Goal: Find specific page/section: Find specific page/section

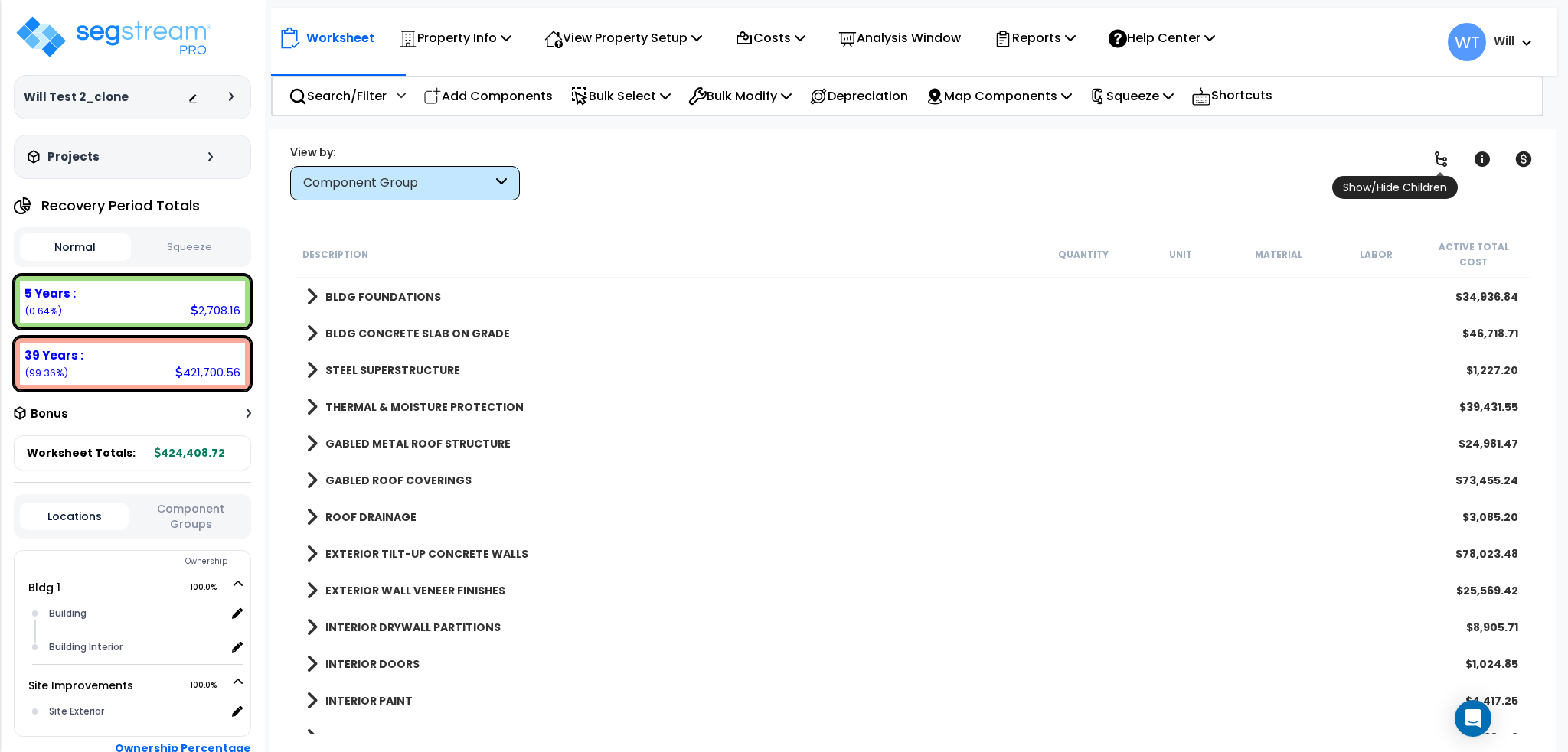
click at [1438, 154] on icon at bounding box center [1441, 159] width 12 height 16
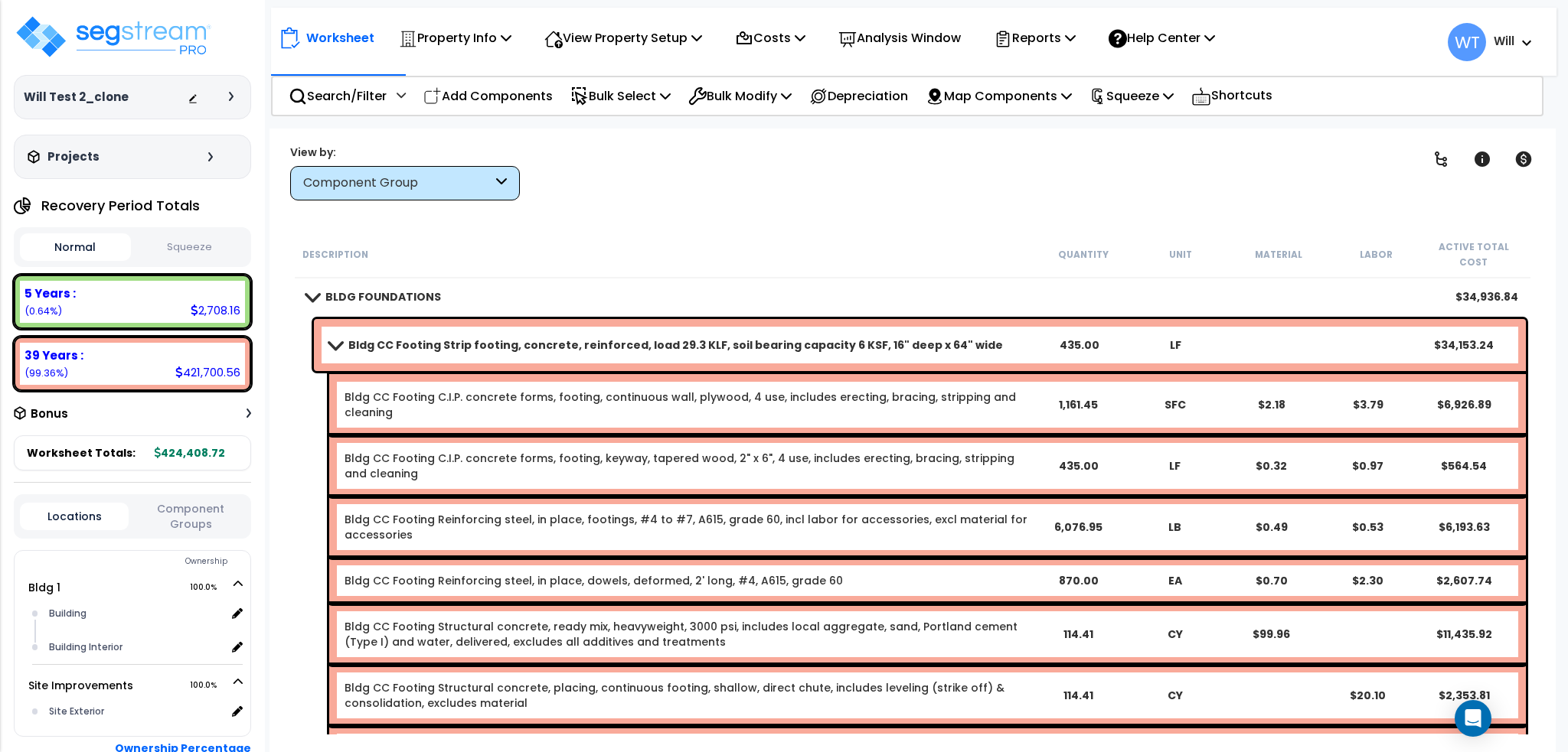
click at [1095, 337] on div "435.00" at bounding box center [1079, 345] width 94 height 16
drag, startPoint x: 985, startPoint y: 246, endPoint x: 964, endPoint y: 251, distance: 21.6
click at [982, 246] on div "Description" at bounding box center [668, 254] width 732 height 16
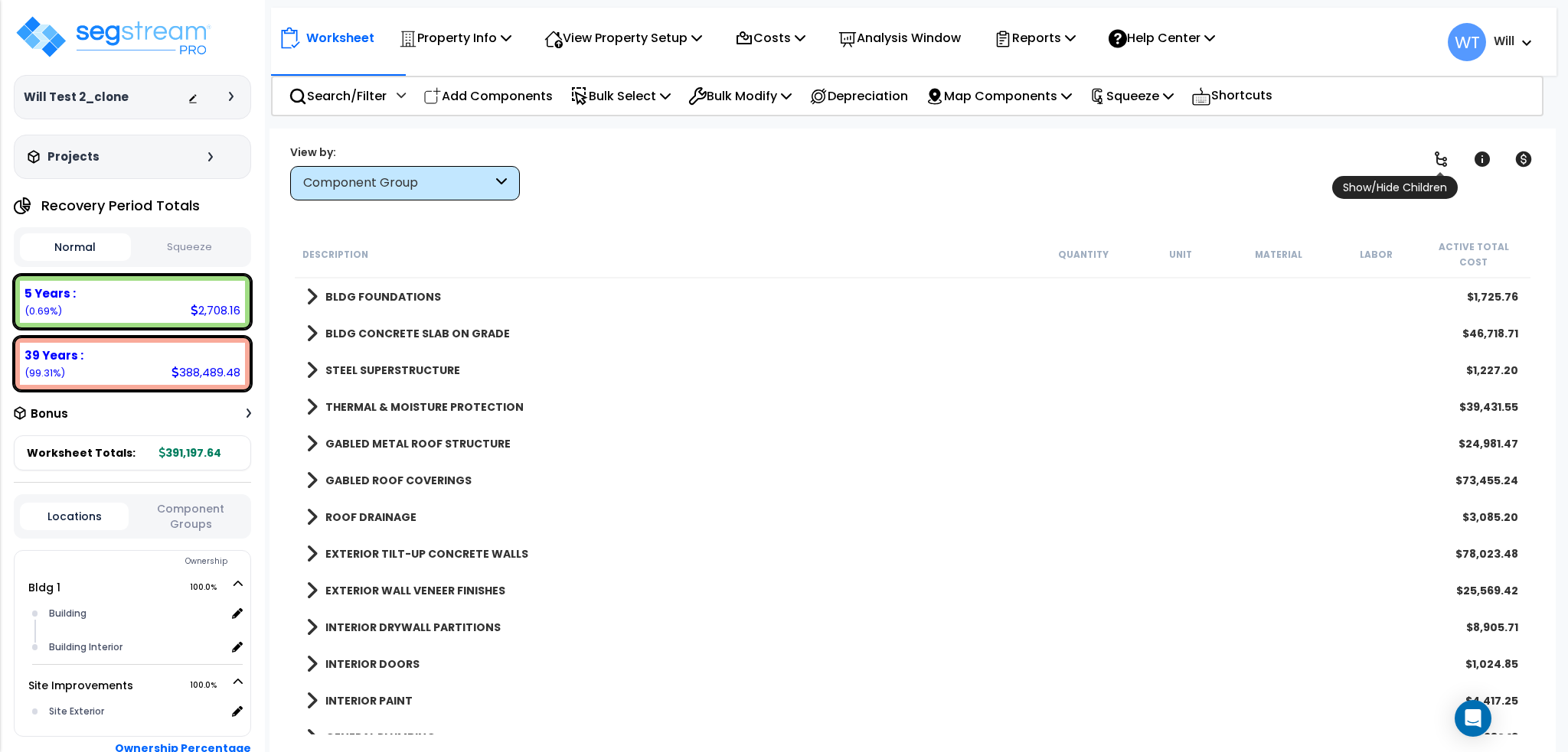
click at [1434, 152] on icon at bounding box center [1441, 159] width 19 height 19
click at [1433, 154] on icon at bounding box center [1441, 159] width 19 height 19
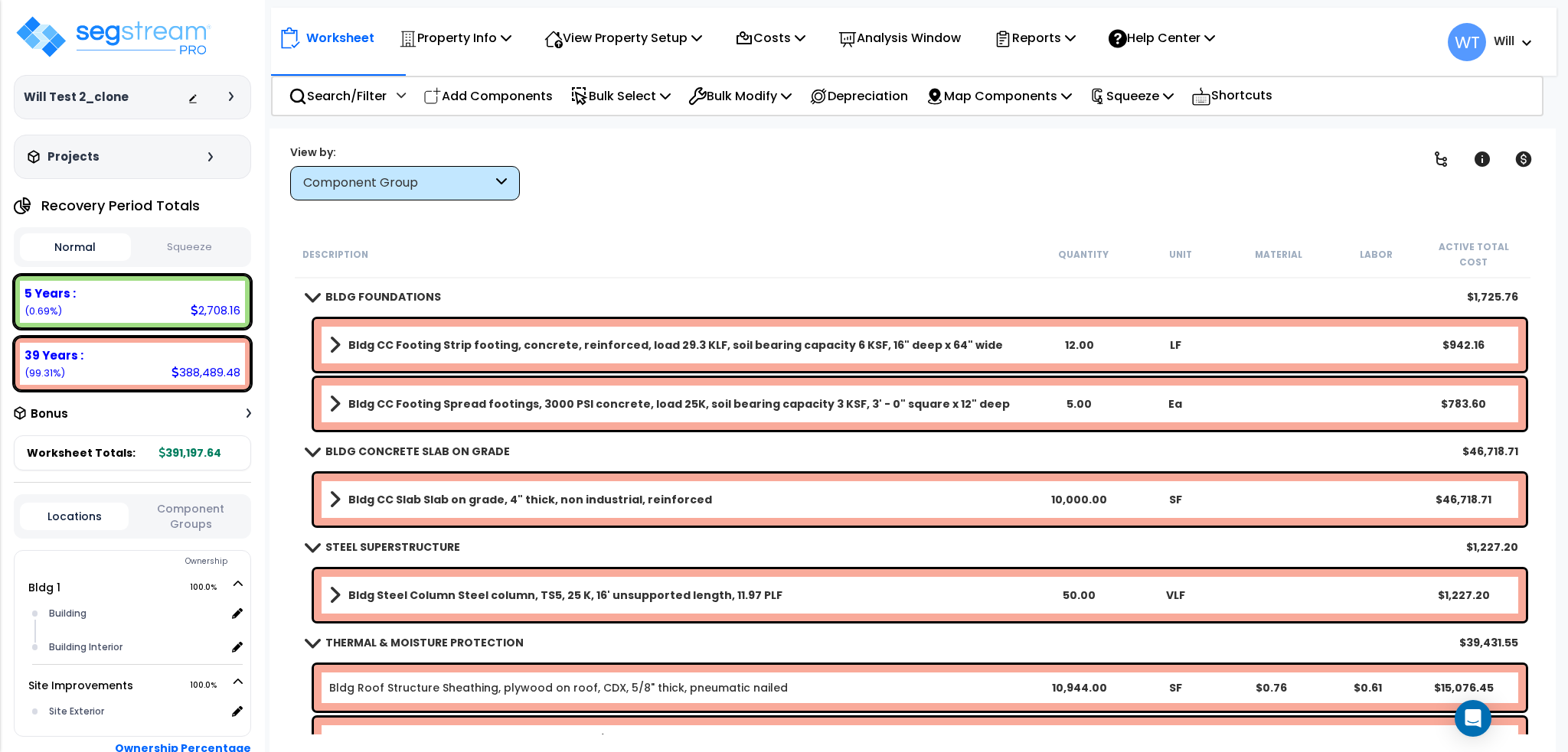
click at [703, 194] on div "Clear Filters" at bounding box center [965, 172] width 854 height 57
click at [1440, 161] on icon at bounding box center [1441, 159] width 19 height 19
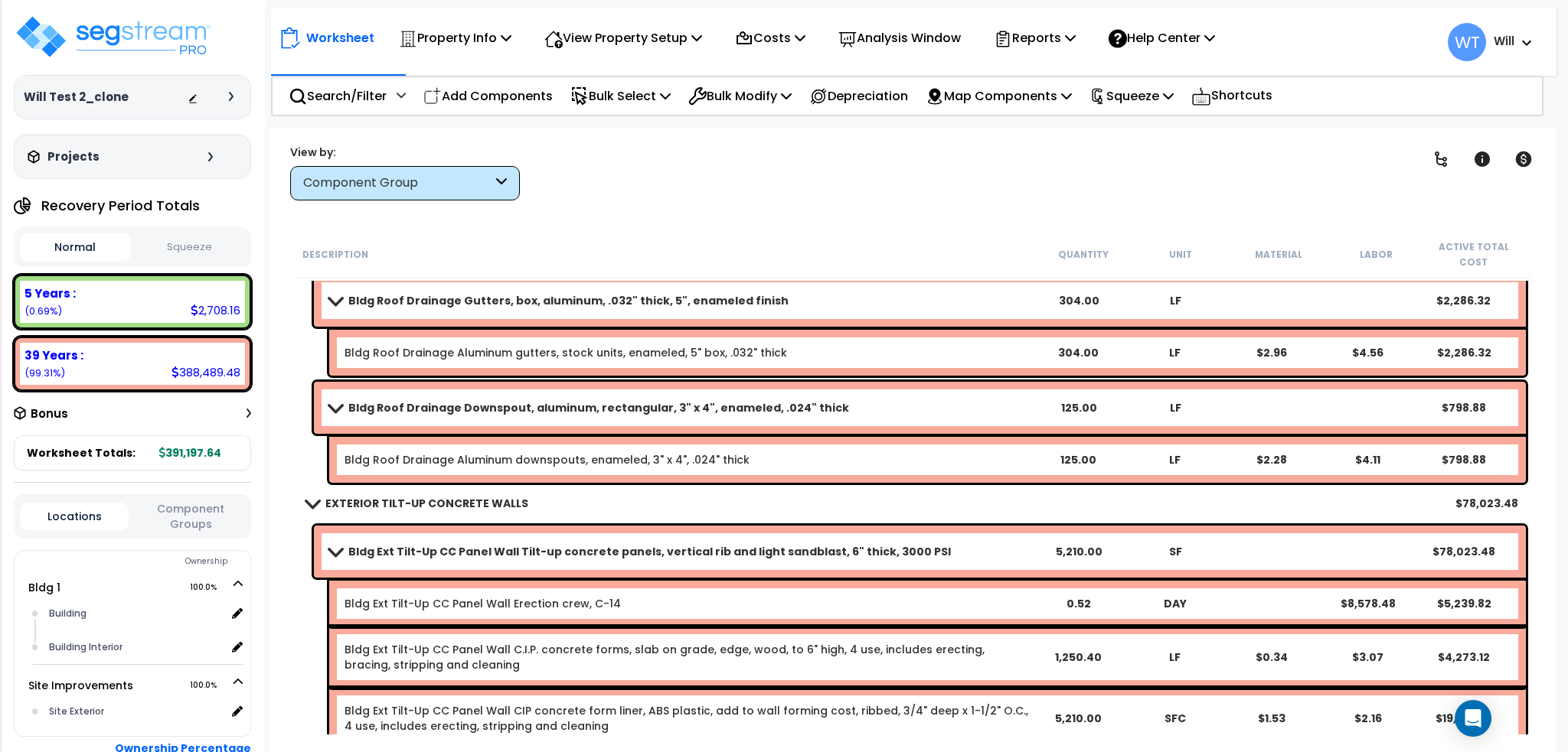
scroll to position [2857, 0]
